Goal: Information Seeking & Learning: Learn about a topic

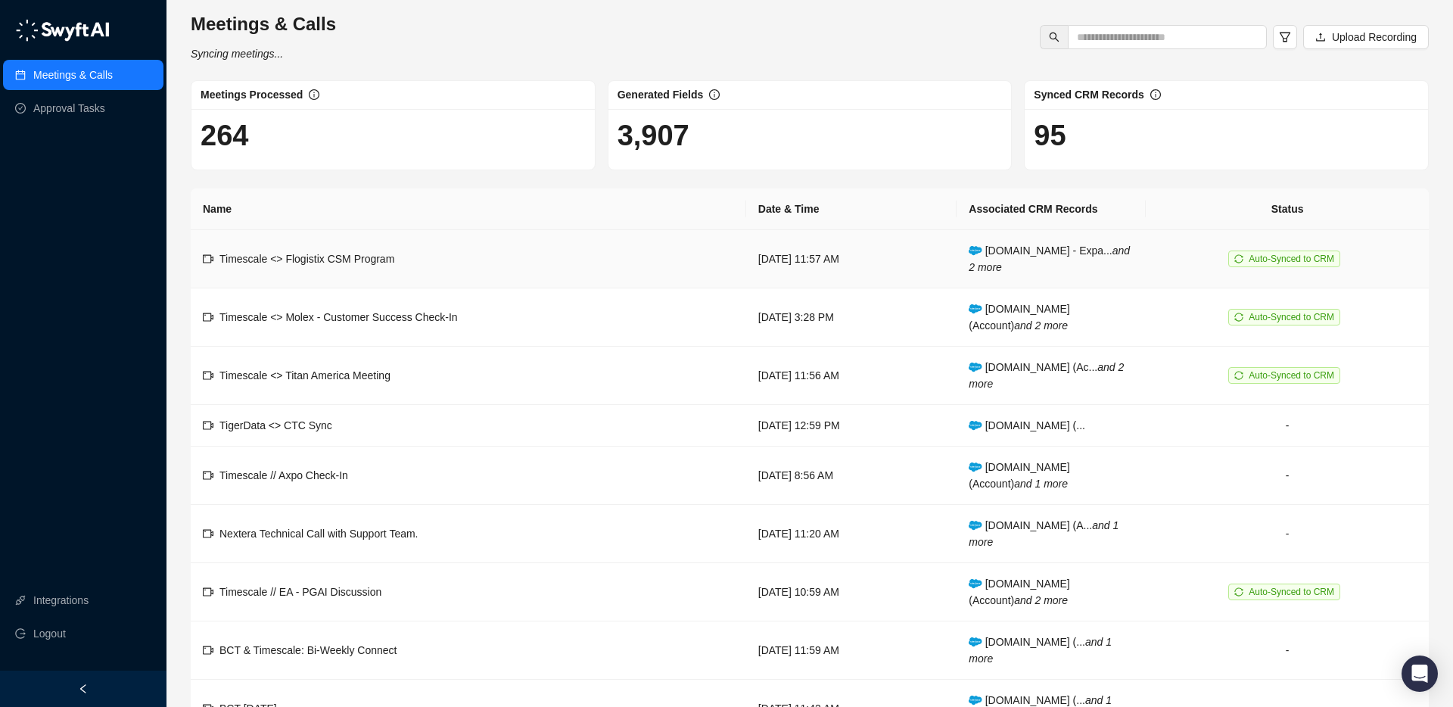
click at [442, 258] on td "Timescale <> Flogistix CSM Program" at bounding box center [469, 259] width 556 height 58
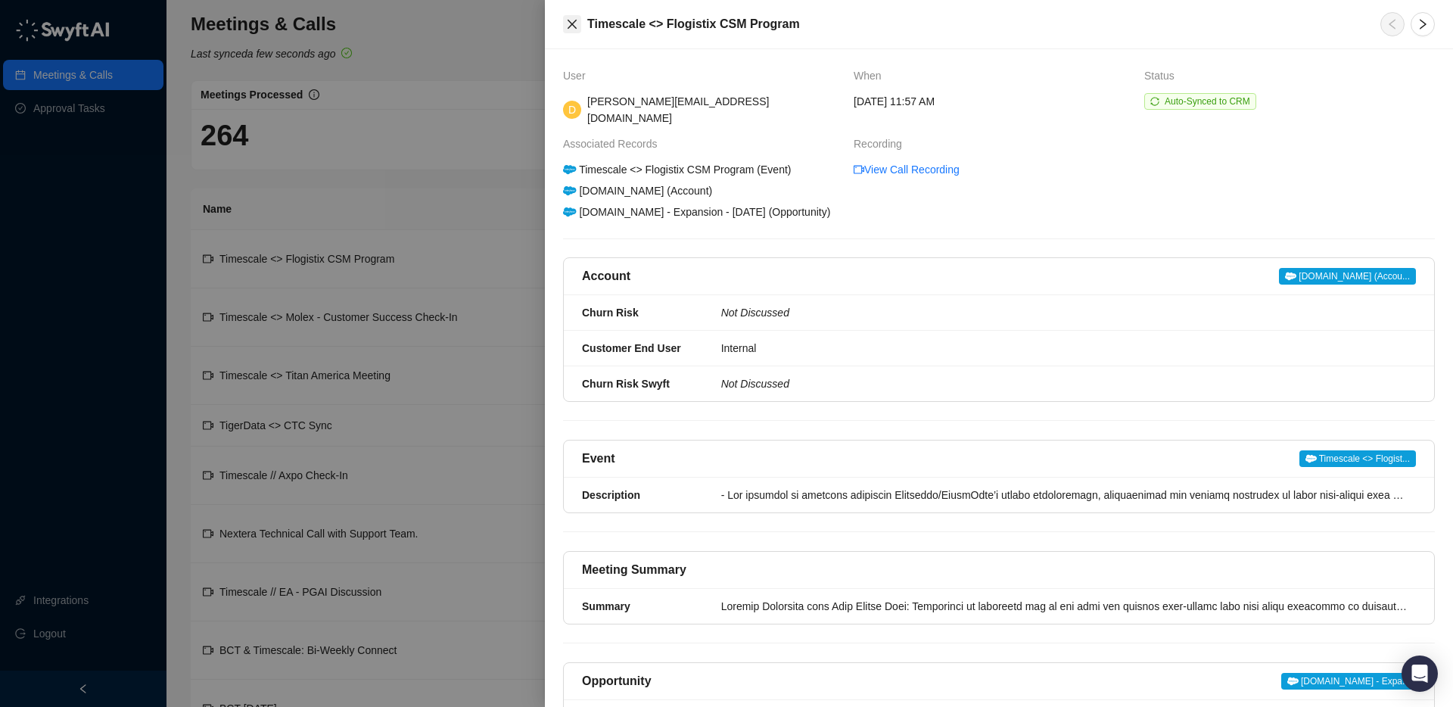
click at [567, 22] on icon "close" at bounding box center [572, 24] width 12 height 12
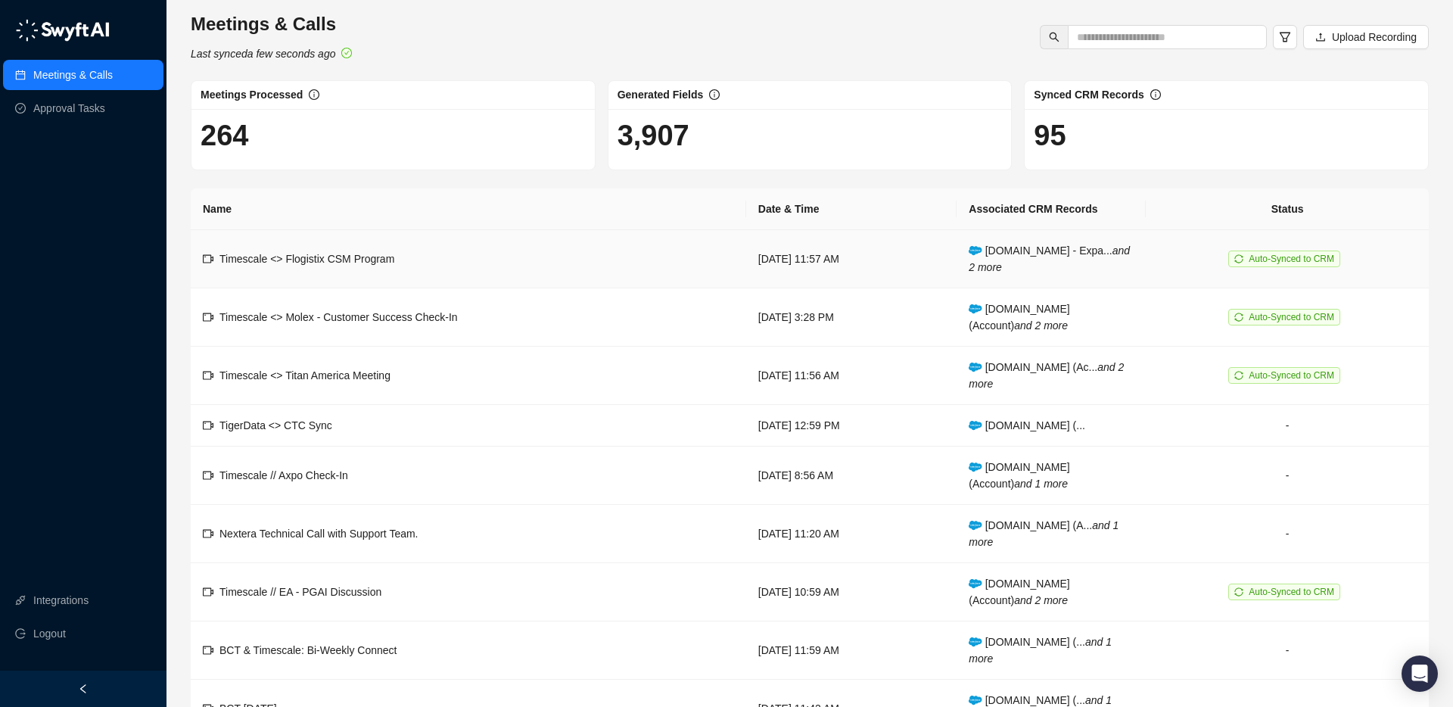
click at [337, 268] on td "Timescale <> Flogistix CSM Program" at bounding box center [469, 259] width 556 height 58
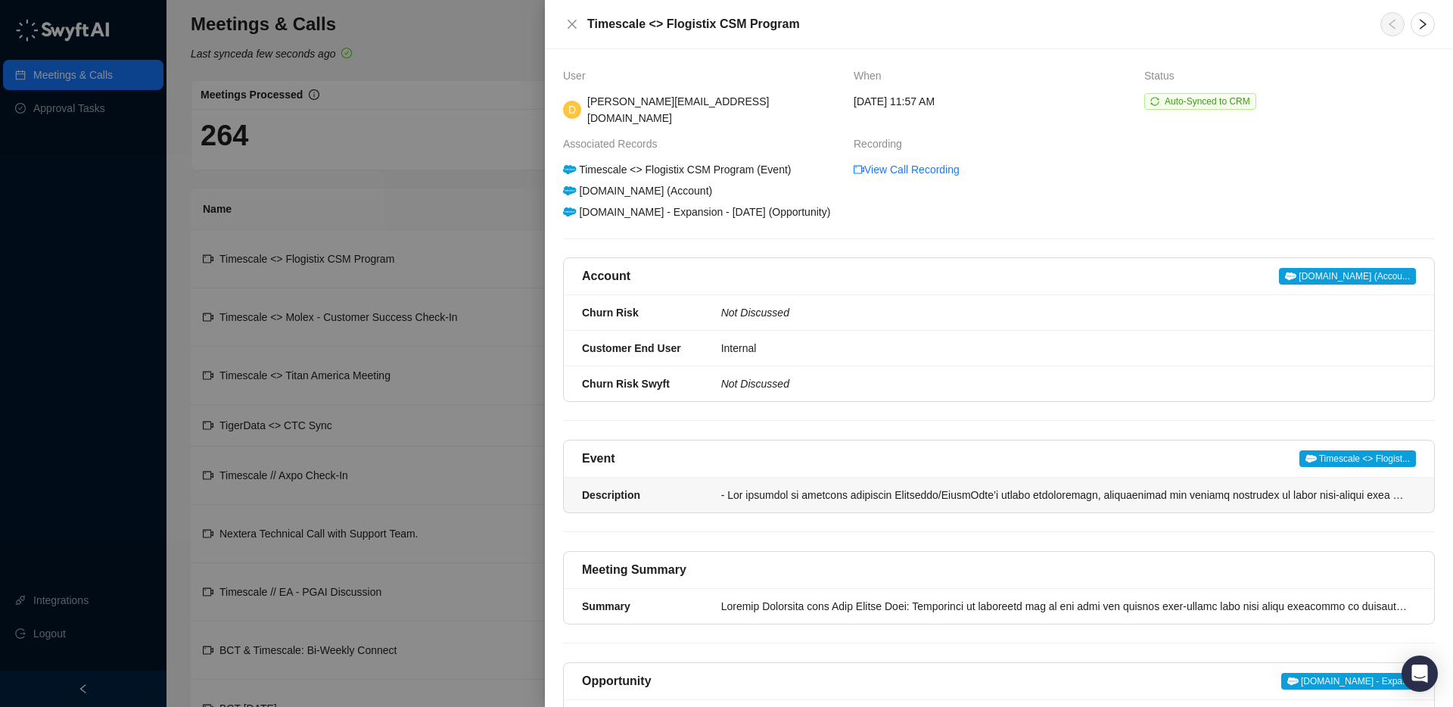
click at [756, 494] on div at bounding box center [1064, 495] width 686 height 17
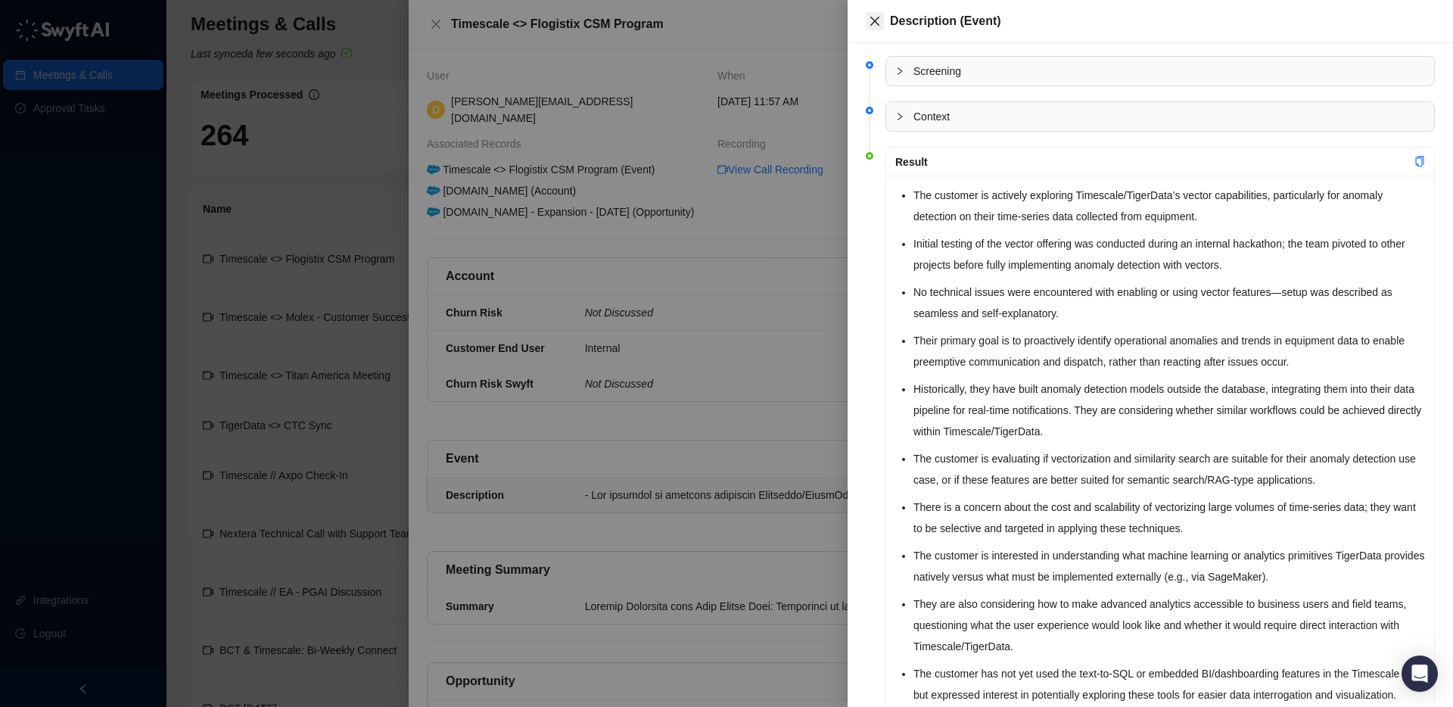
click at [870, 18] on icon "close" at bounding box center [875, 21] width 12 height 12
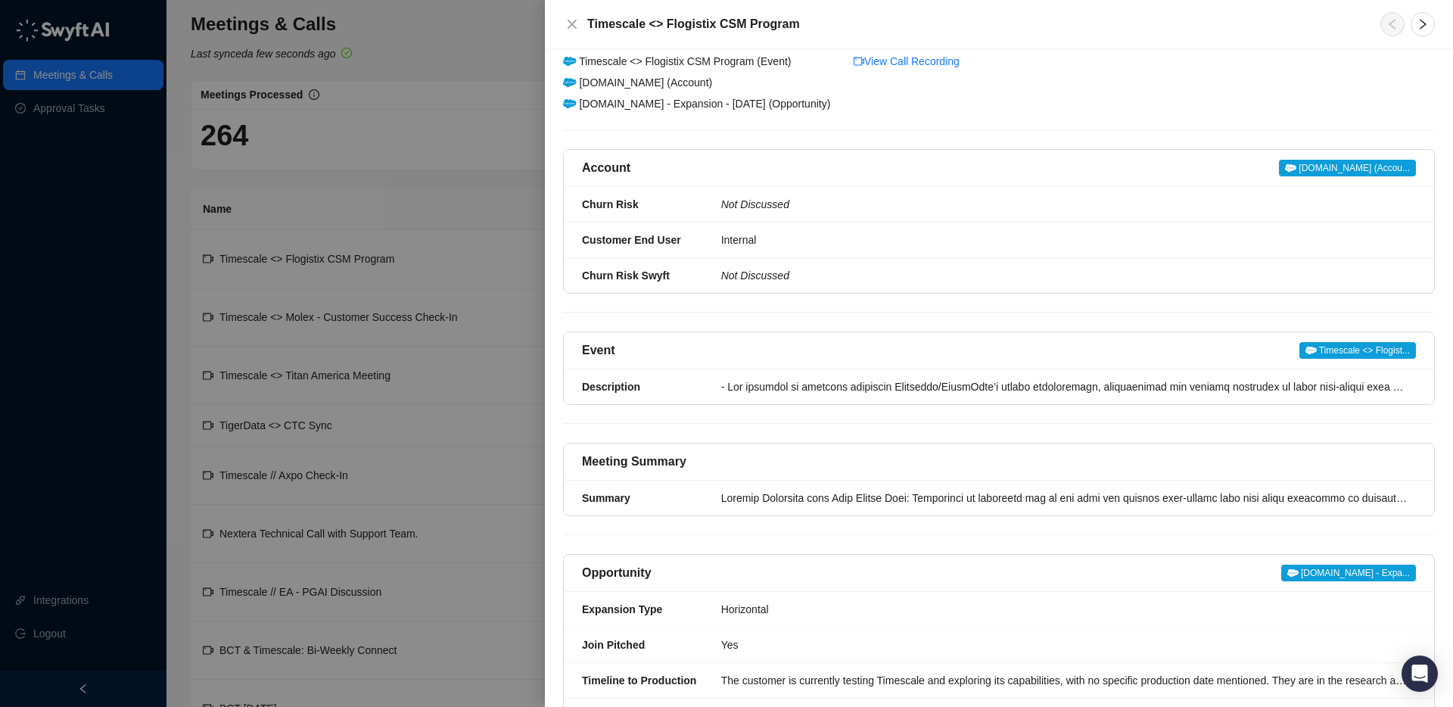
scroll to position [112, 0]
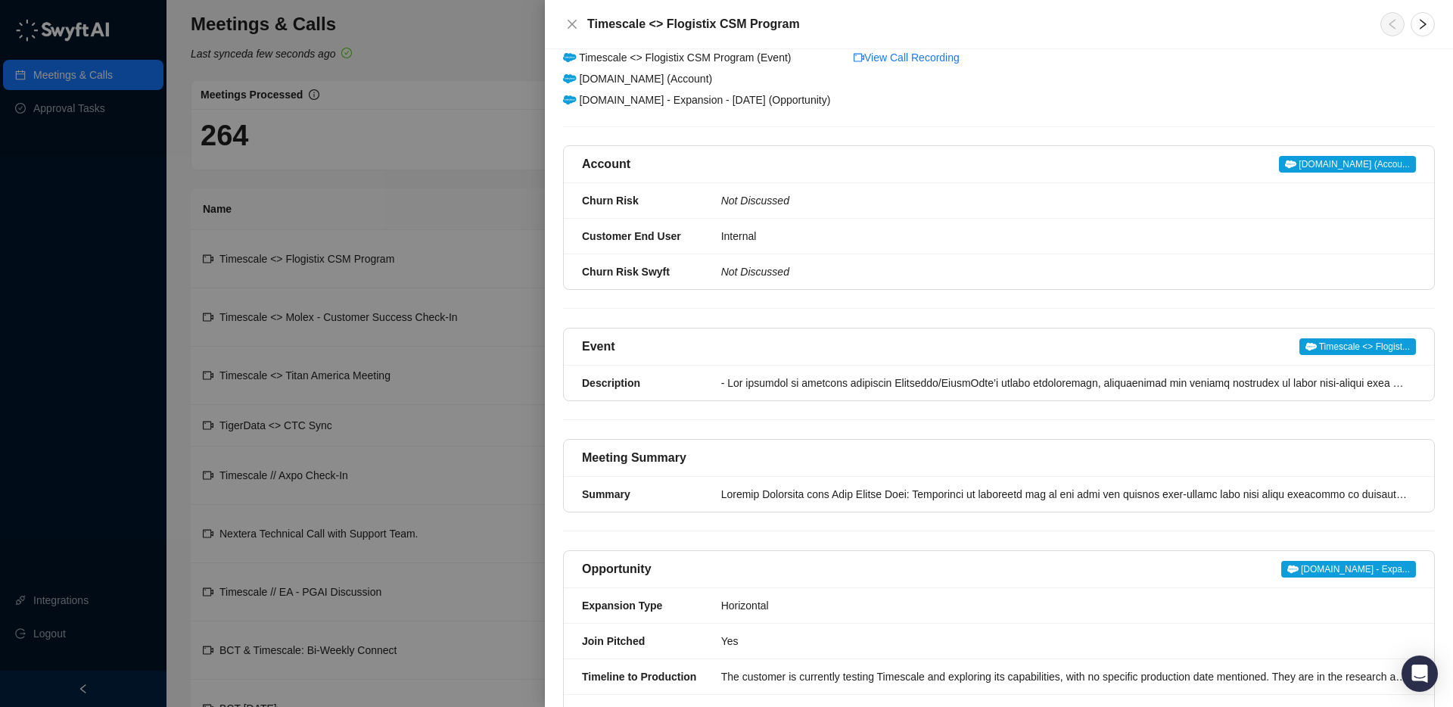
click at [793, 349] on div "Event Timescale <> Flogist..." at bounding box center [999, 347] width 834 height 18
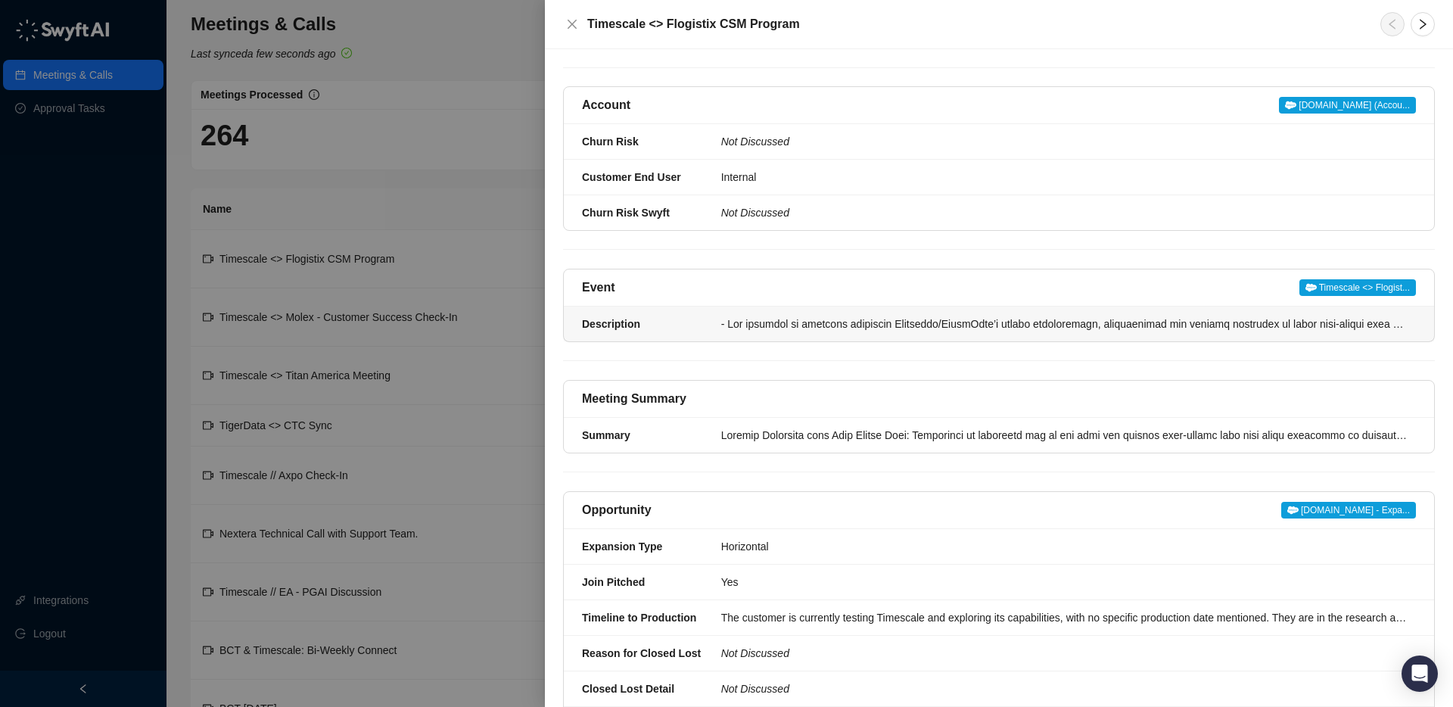
scroll to position [205, 0]
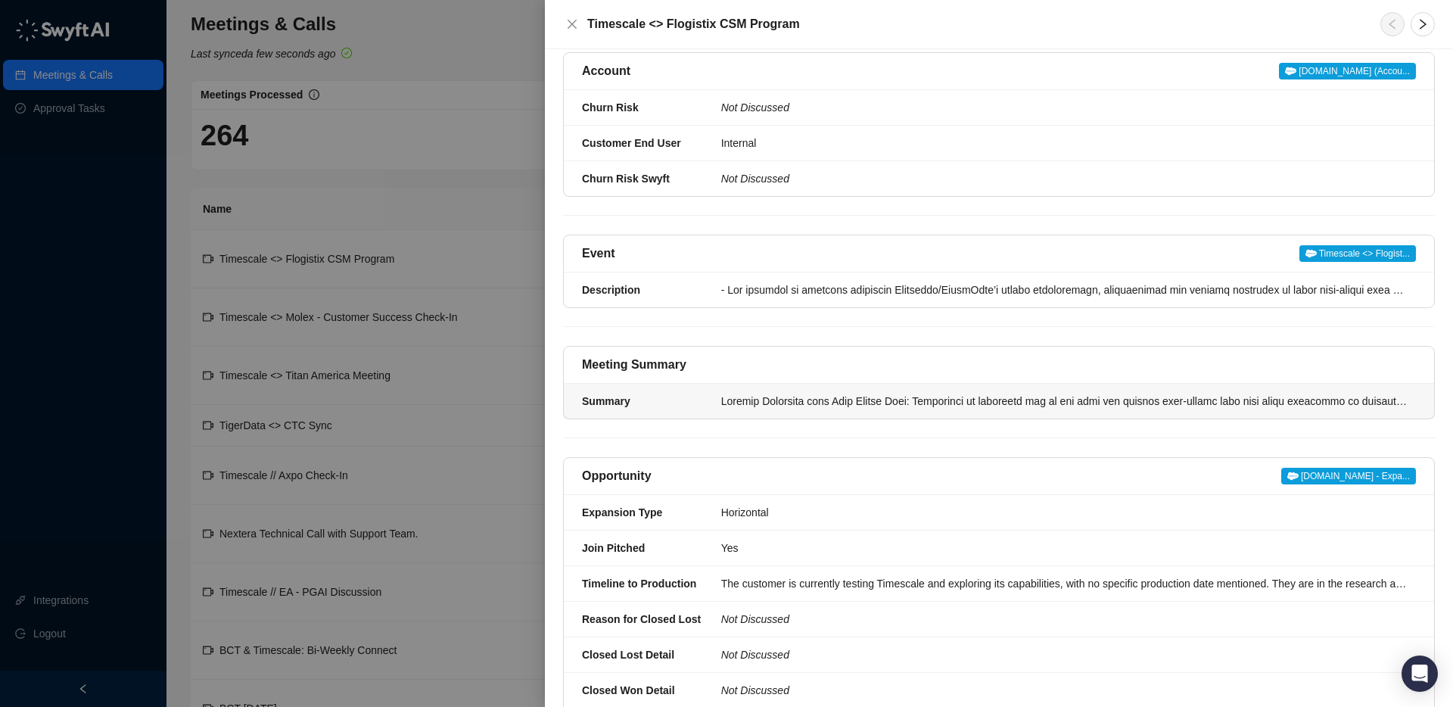
click at [752, 404] on div at bounding box center [1064, 401] width 686 height 17
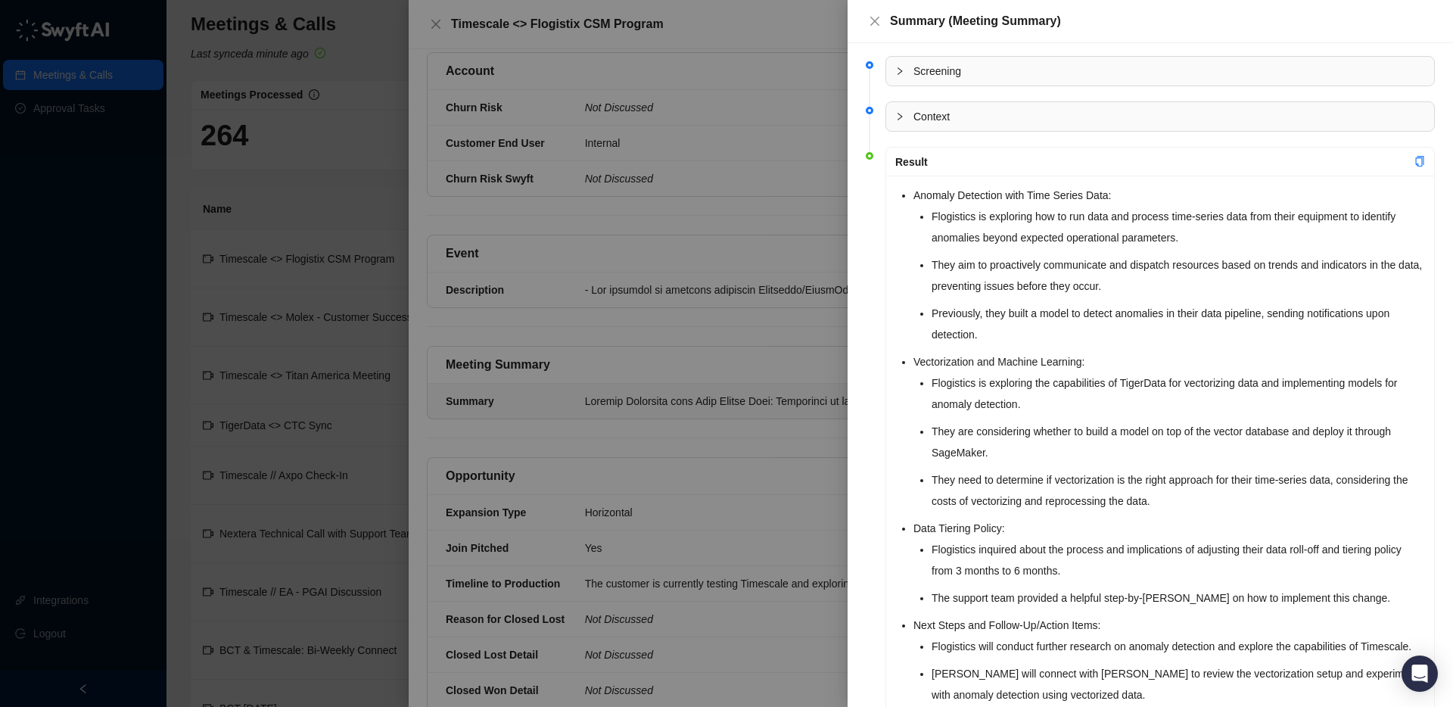
click at [914, 193] on li "Anomaly Detection with Time Series Data: Flogistics is exploring how to run dat…" at bounding box center [1170, 265] width 512 height 160
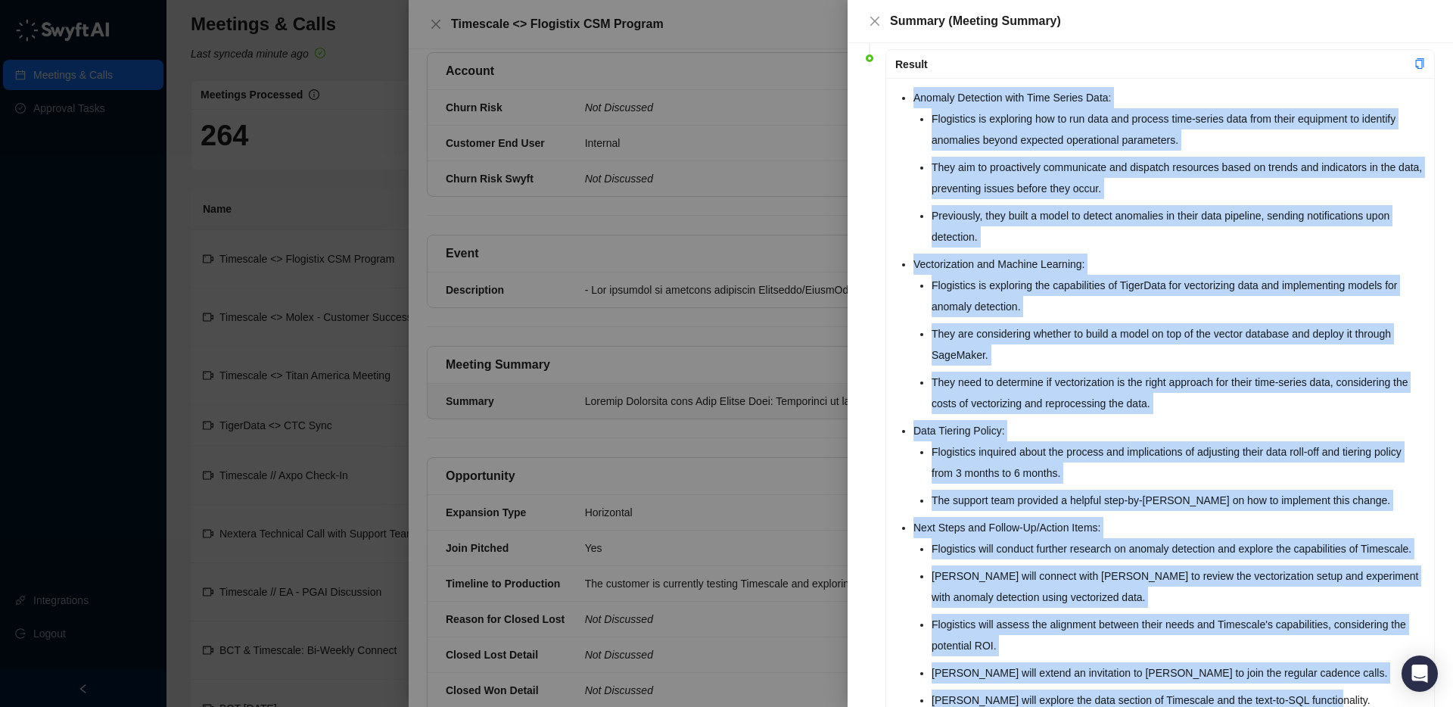
scroll to position [177, 0]
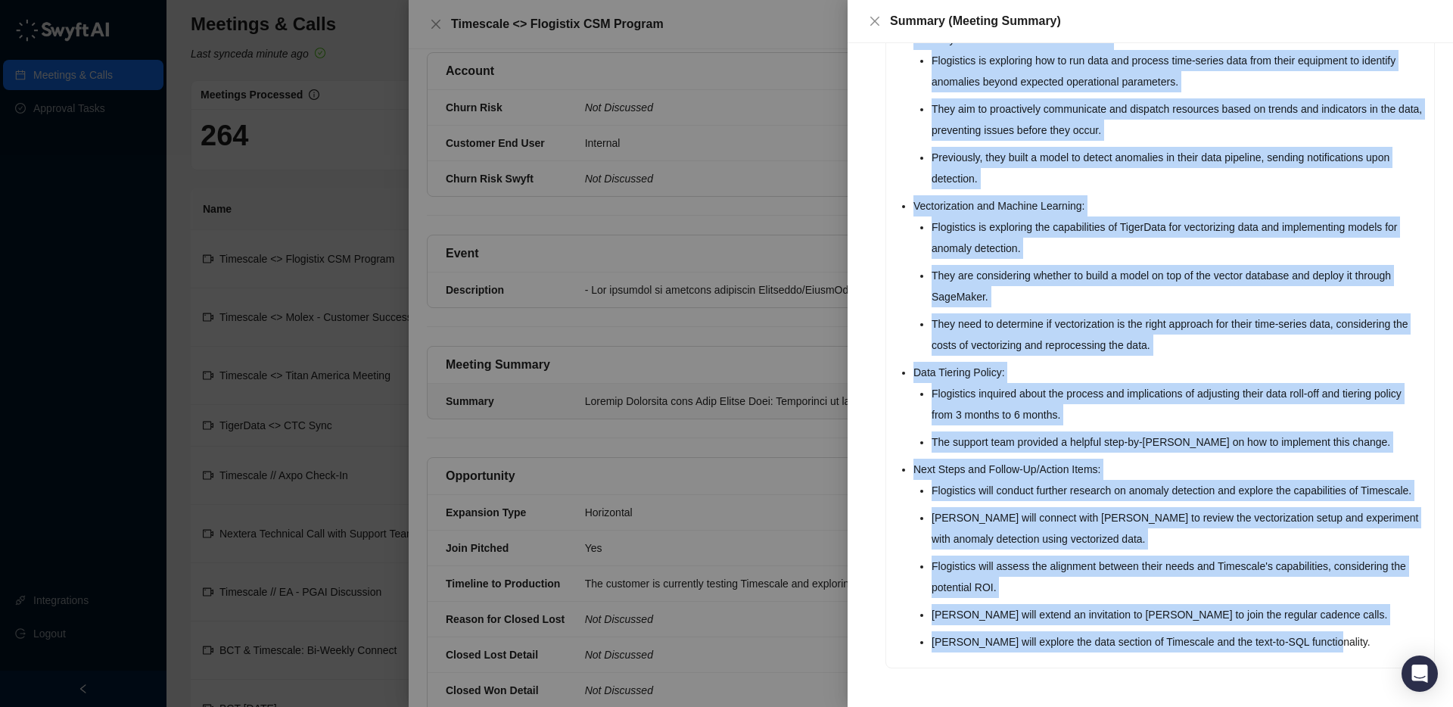
drag, startPoint x: 916, startPoint y: 198, endPoint x: 1369, endPoint y: 649, distance: 639.1
click at [1369, 649] on div "Anomaly Detection with Time Series Data: Flogistics is exploring how to run dat…" at bounding box center [1160, 344] width 548 height 648
copy ul "Anomaly Detection with Time Series Data: Flogistics is exploring how to run dat…"
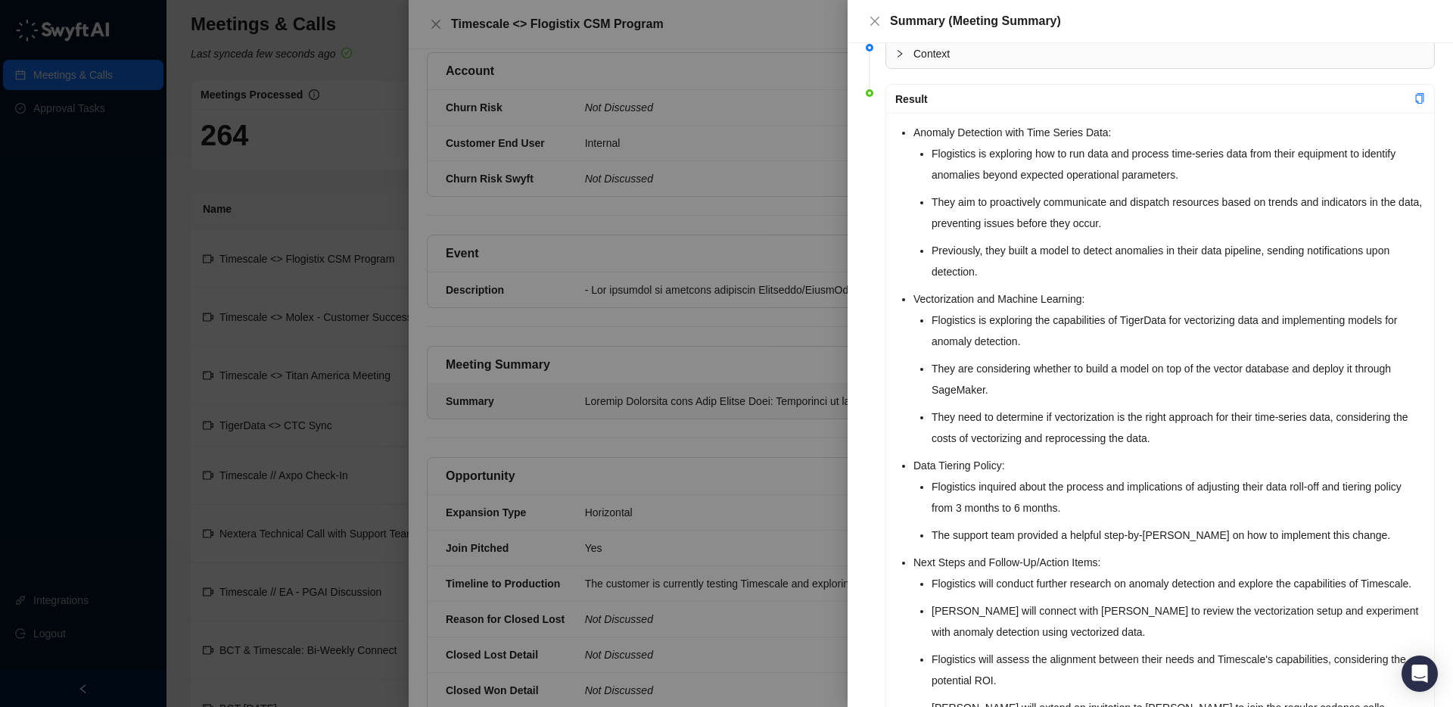
scroll to position [0, 0]
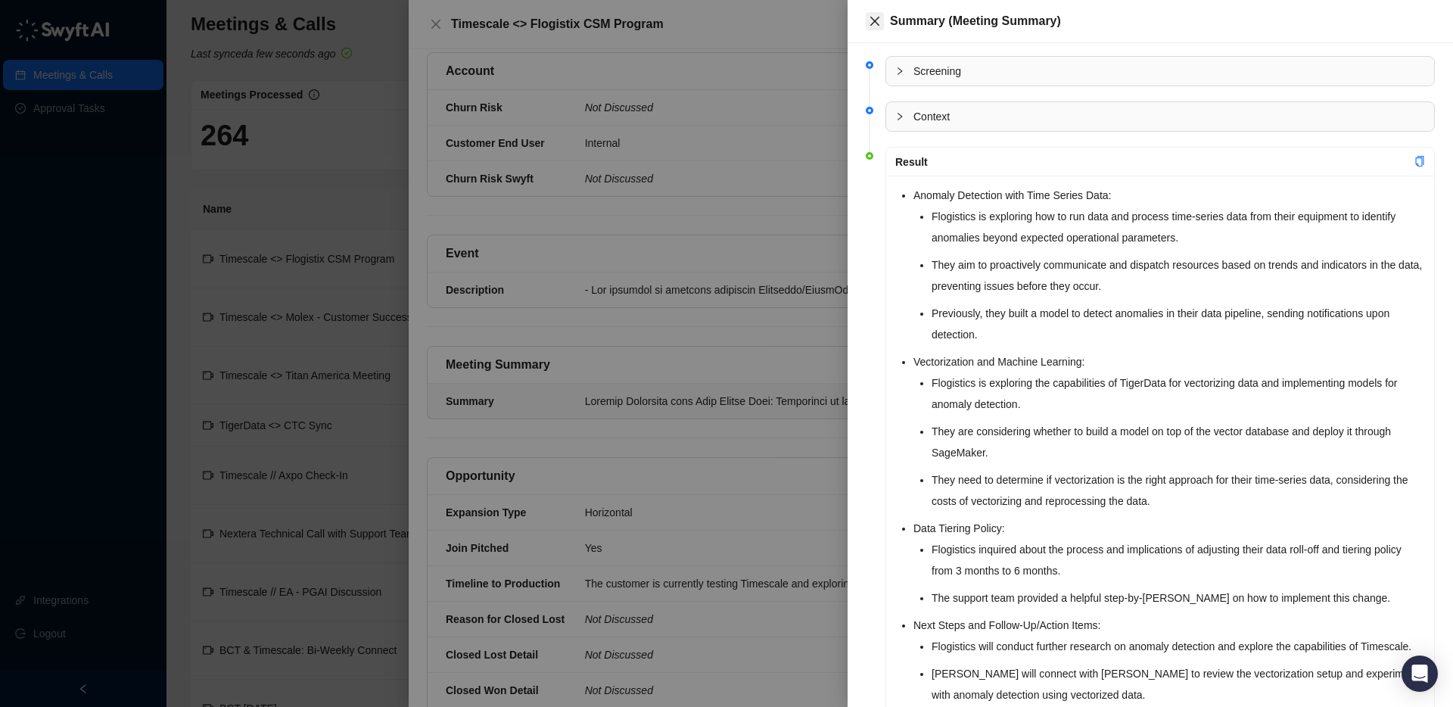
click at [876, 23] on icon "close" at bounding box center [874, 21] width 9 height 9
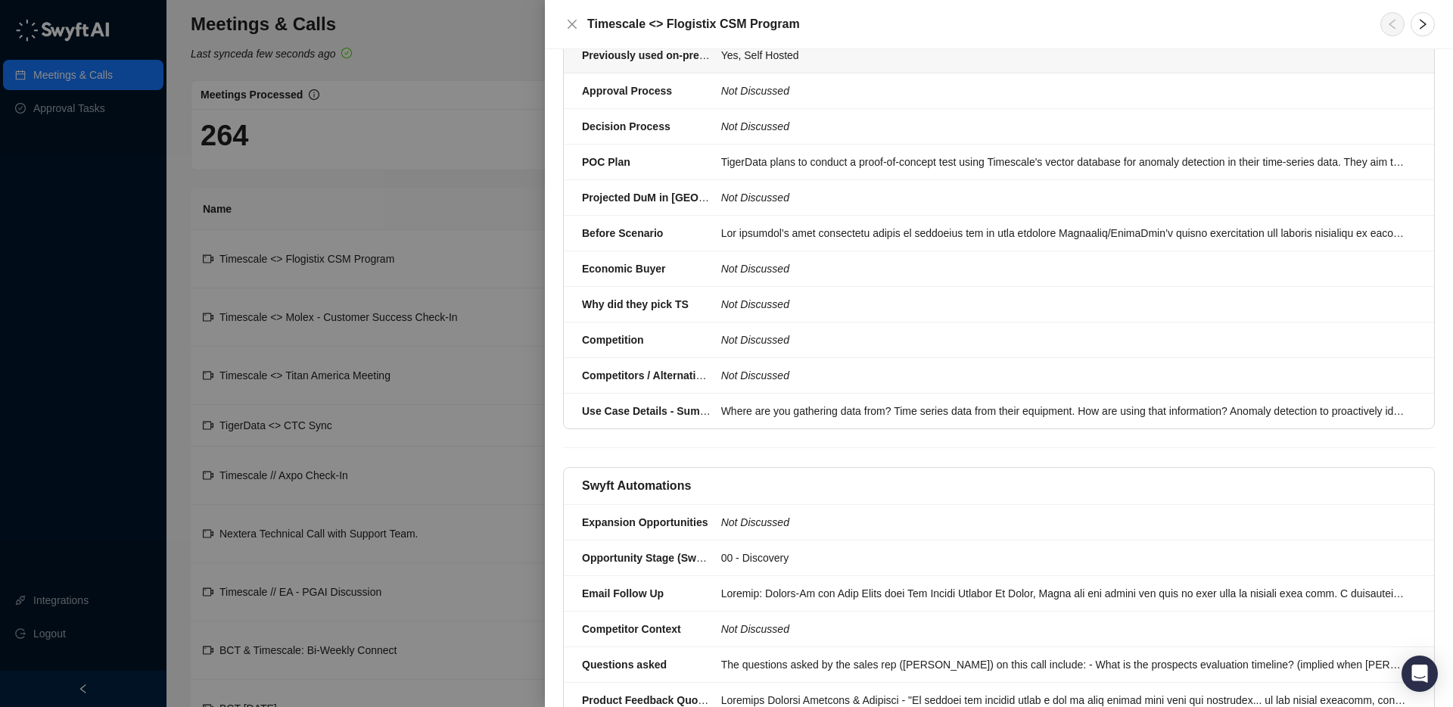
scroll to position [1514, 0]
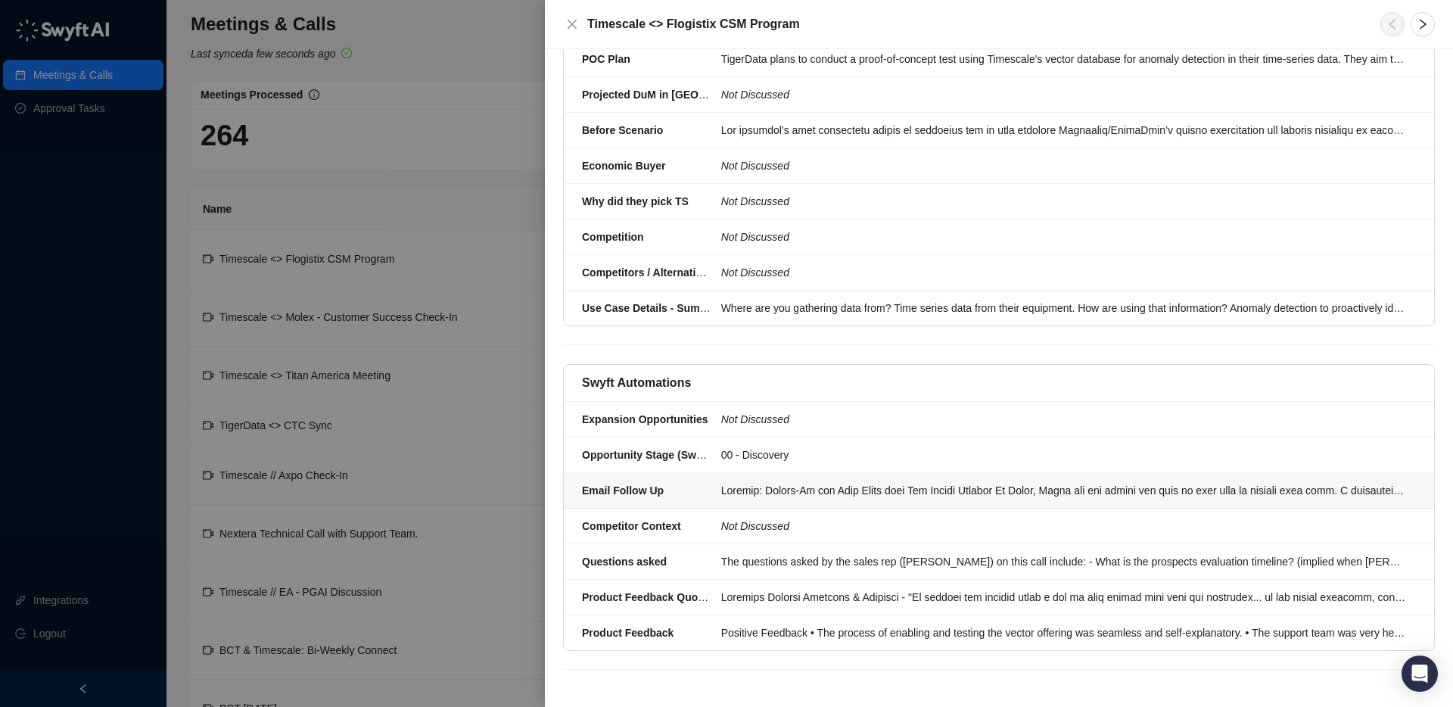
click at [772, 493] on div at bounding box center [1064, 490] width 686 height 17
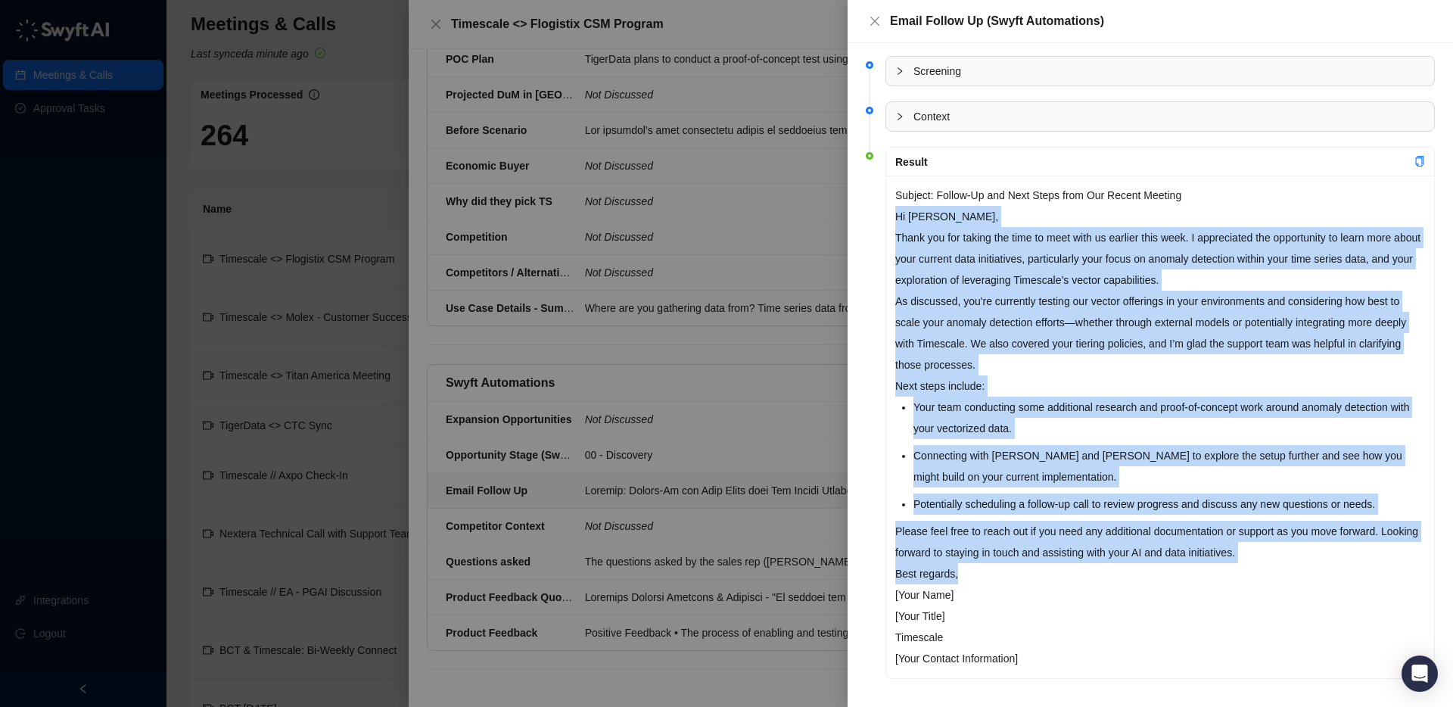
drag, startPoint x: 895, startPoint y: 214, endPoint x: 1080, endPoint y: 582, distance: 412.0
click at [1080, 582] on div "Subject: Follow-Up and Next Steps from Our Recent Meeting Hi [PERSON_NAME], Tha…" at bounding box center [1160, 427] width 548 height 503
copy div "Lo Ipsum, Dolor sit ame consec adi elit se doei temp in utlabor etdo magn. A en…"
